Goal: Information Seeking & Learning: Learn about a topic

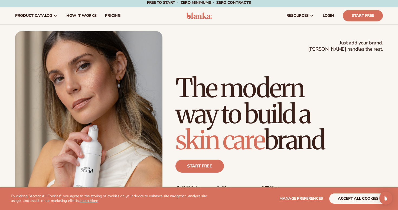
scroll to position [2, 0]
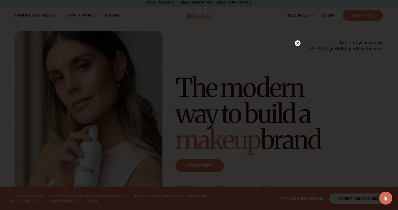
click at [299, 44] on circle at bounding box center [298, 43] width 6 height 6
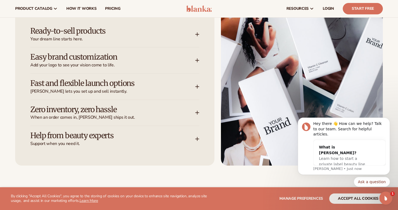
scroll to position [721, 0]
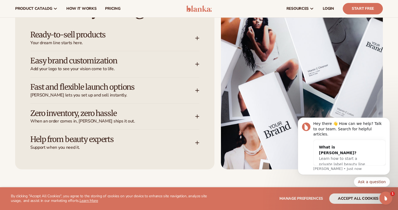
click at [102, 86] on h3 "Fast and flexible launch options" at bounding box center [104, 87] width 149 height 8
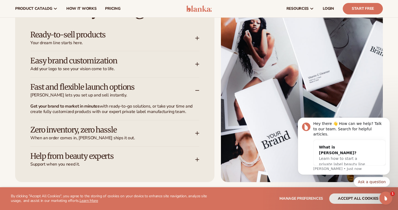
click at [99, 132] on h3 "Zero inventory, zero hassle" at bounding box center [104, 130] width 149 height 8
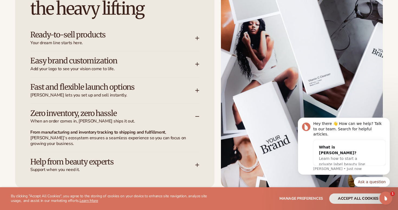
scroll to position [738, 0]
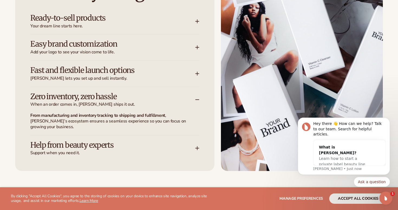
click at [98, 141] on h3 "Help from beauty experts" at bounding box center [104, 145] width 149 height 8
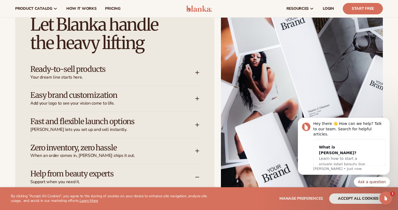
scroll to position [654, 0]
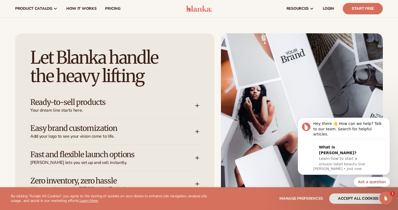
click at [104, 104] on h3 "Ready-to-sell products" at bounding box center [104, 102] width 149 height 8
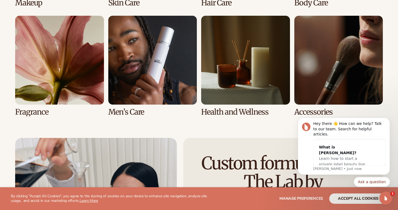
scroll to position [1175, 0]
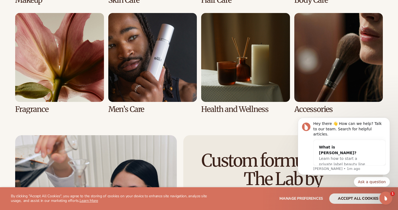
click at [140, 65] on link "6 / 8" at bounding box center [152, 63] width 89 height 100
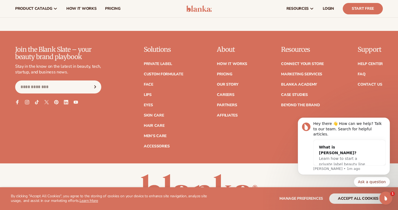
scroll to position [2169, 0]
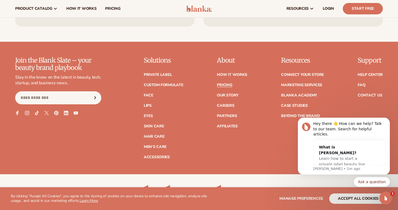
click at [229, 83] on link "Pricing" at bounding box center [224, 85] width 15 height 4
